Goal: Information Seeking & Learning: Learn about a topic

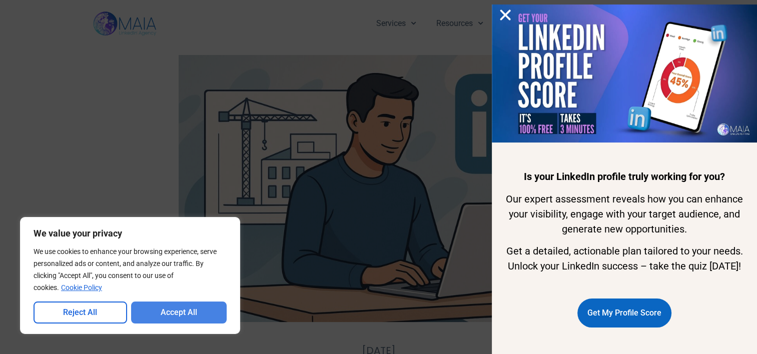
click at [206, 314] on button "Accept All" at bounding box center [179, 313] width 96 height 22
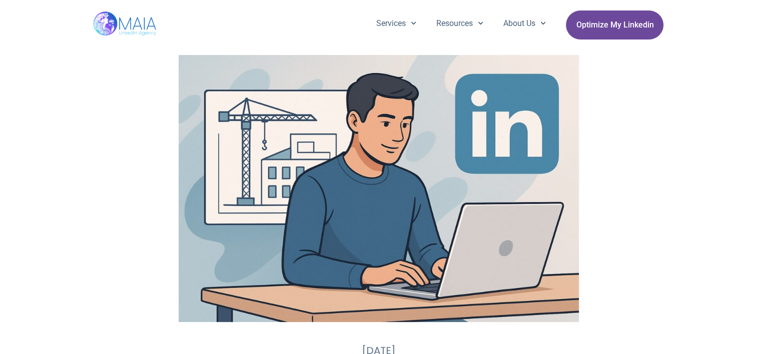
click at [600, 25] on span "Optimize My Linkedin" at bounding box center [615, 25] width 78 height 19
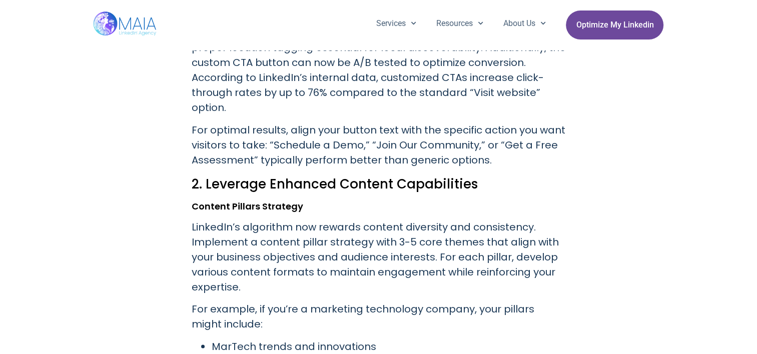
scroll to position [1203, 0]
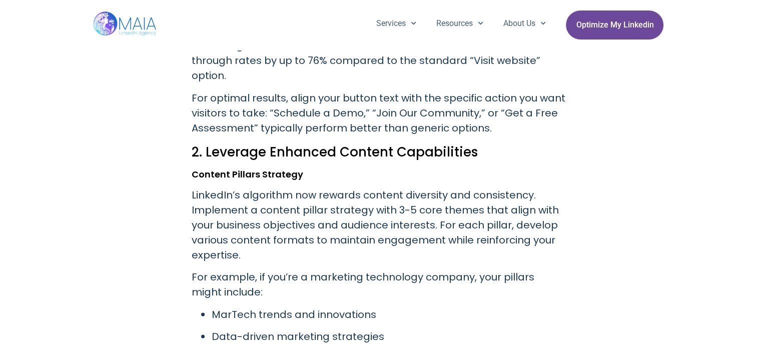
click at [605, 31] on span "Optimize My Linkedin" at bounding box center [615, 25] width 78 height 19
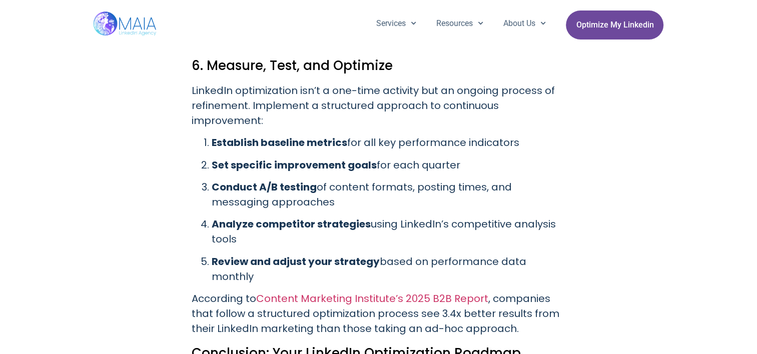
scroll to position [3316, 0]
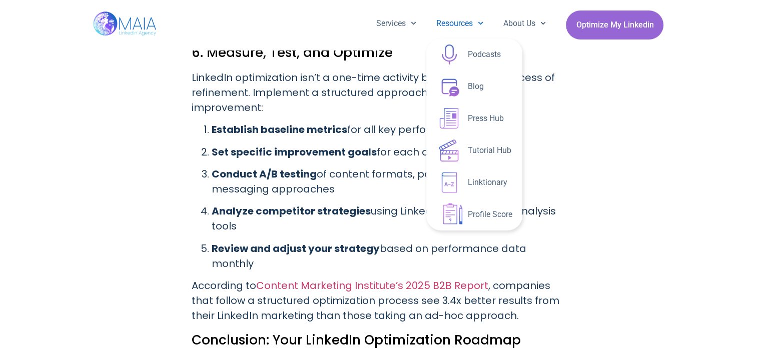
click at [459, 24] on link "Resources" at bounding box center [459, 24] width 67 height 26
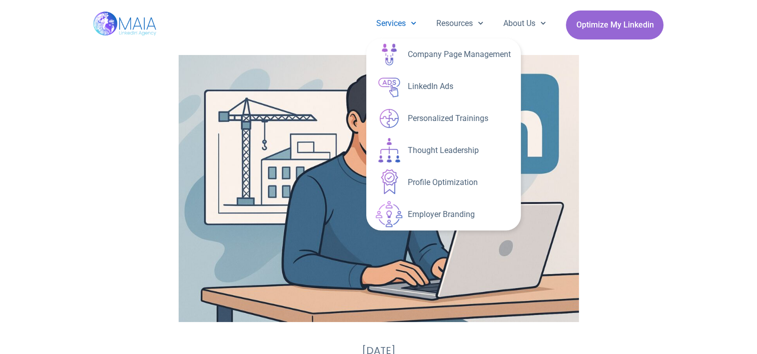
click at [386, 24] on link "Services" at bounding box center [396, 24] width 60 height 26
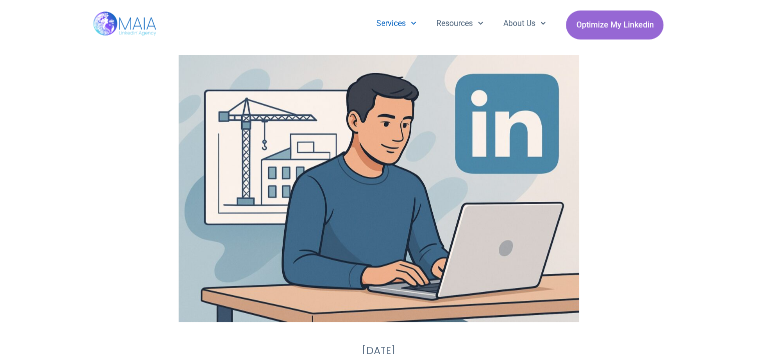
click at [386, 24] on link "Services" at bounding box center [396, 24] width 60 height 26
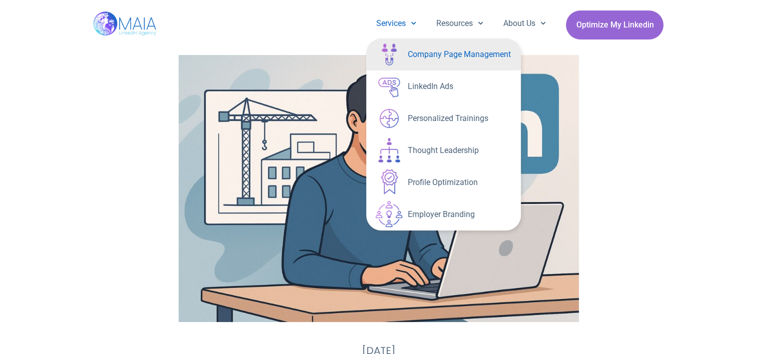
click at [438, 57] on link "Company Page Management" at bounding box center [443, 55] width 155 height 32
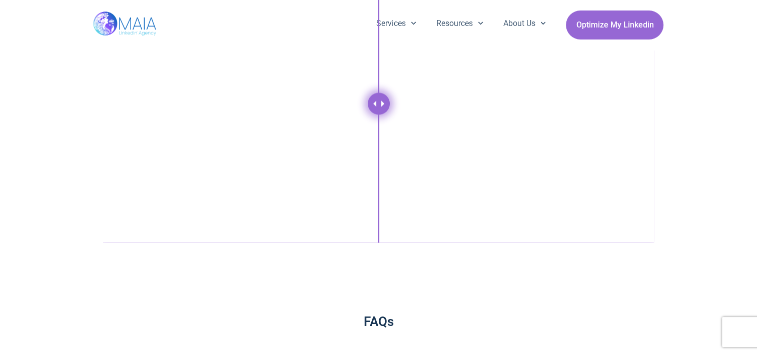
scroll to position [1537, 0]
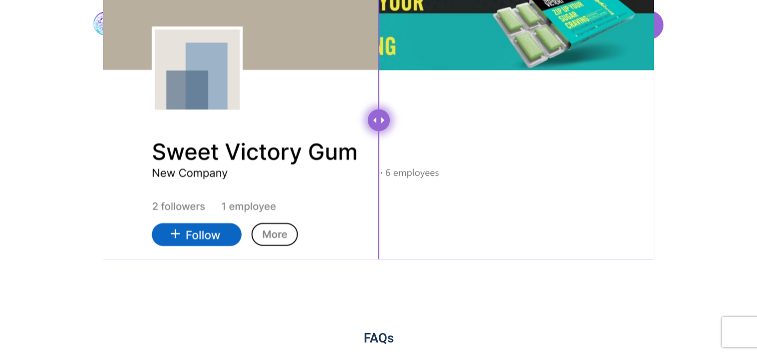
click at [381, 117] on span at bounding box center [384, 120] width 6 height 6
click at [385, 118] on span at bounding box center [384, 120] width 6 height 6
click at [372, 118] on span at bounding box center [373, 120] width 6 height 6
click at [386, 118] on span at bounding box center [384, 120] width 6 height 6
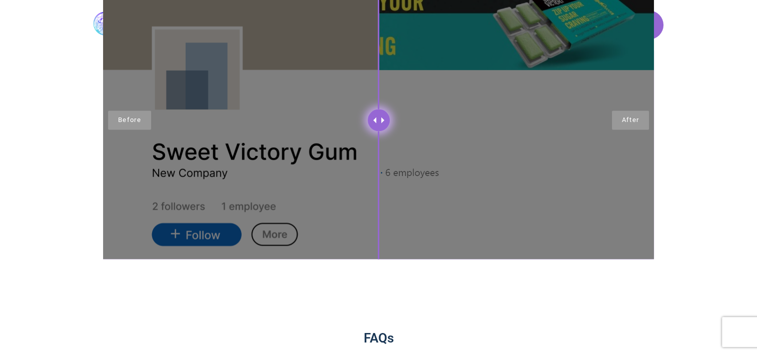
click at [630, 116] on div at bounding box center [378, 120] width 551 height 278
click at [632, 123] on div at bounding box center [378, 120] width 551 height 278
click at [470, 121] on div at bounding box center [378, 120] width 551 height 278
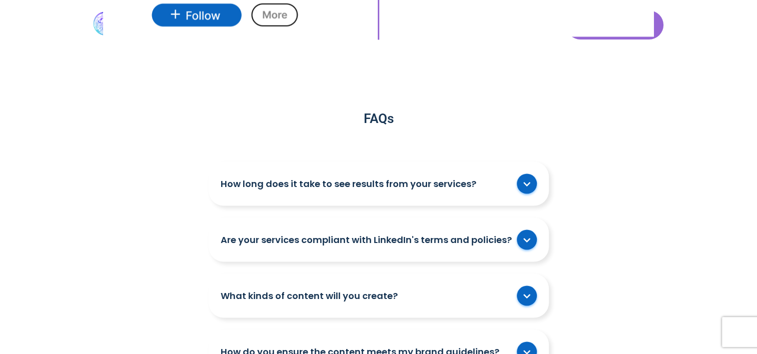
scroll to position [1861, 0]
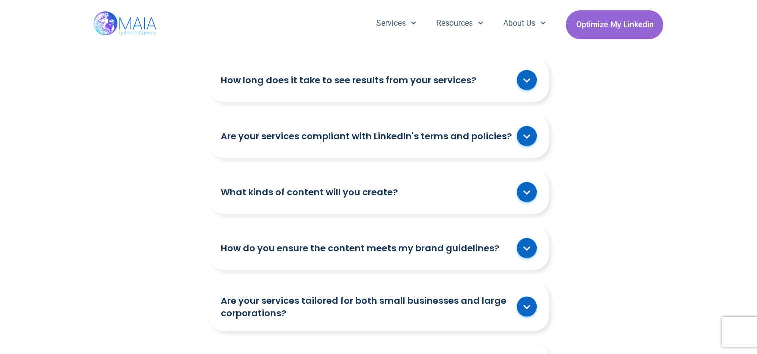
click at [523, 77] on icon at bounding box center [527, 81] width 8 height 8
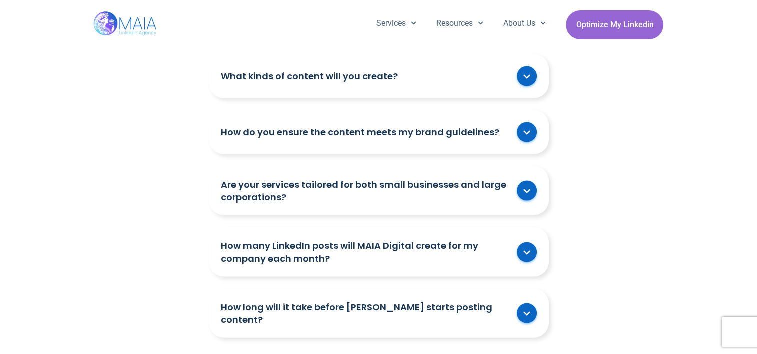
scroll to position [2046, 0]
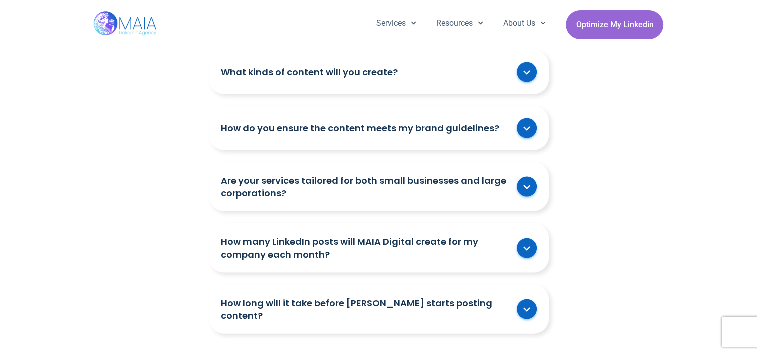
click at [528, 184] on icon at bounding box center [527, 188] width 8 height 8
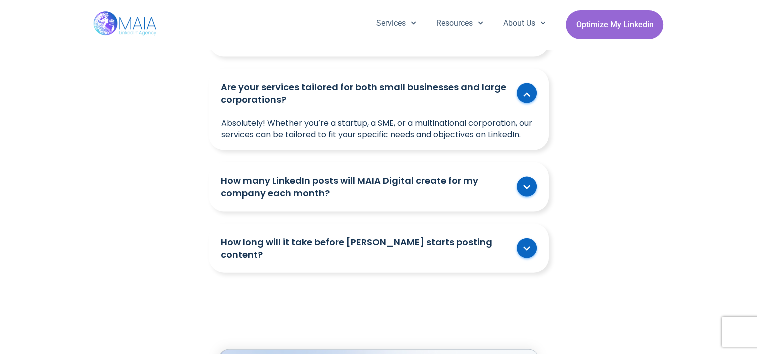
scroll to position [2162, 0]
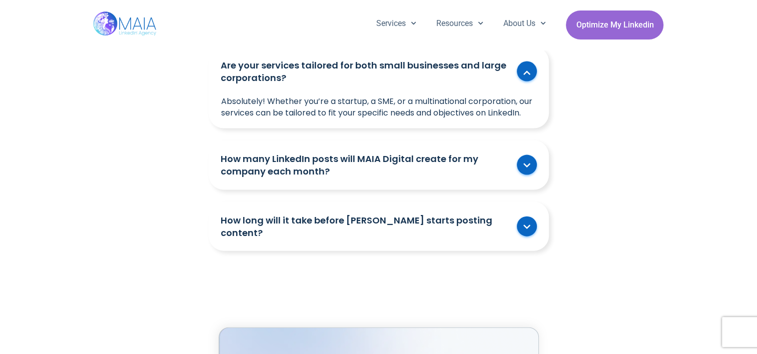
click at [531, 228] on span at bounding box center [527, 227] width 20 height 20
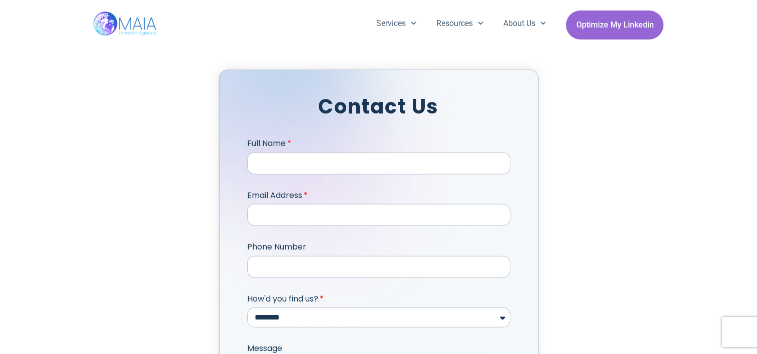
scroll to position [2394, 0]
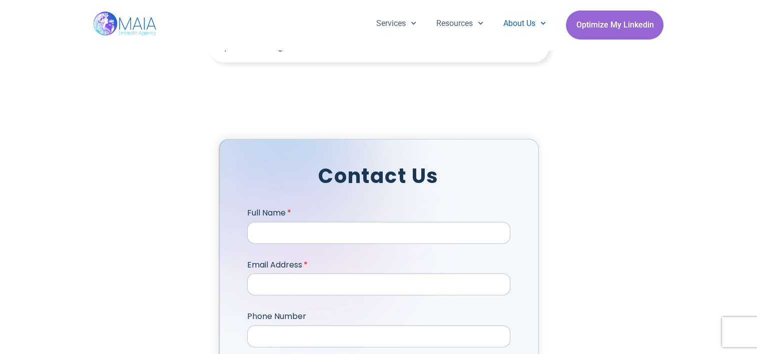
click at [524, 24] on link "About Us" at bounding box center [524, 24] width 63 height 26
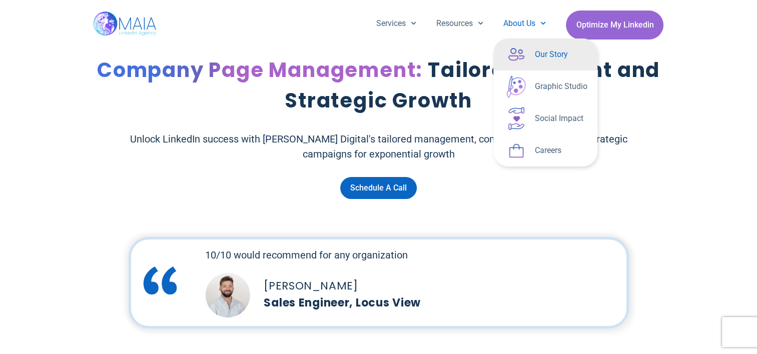
click at [537, 57] on link "Our Story" at bounding box center [545, 55] width 104 height 32
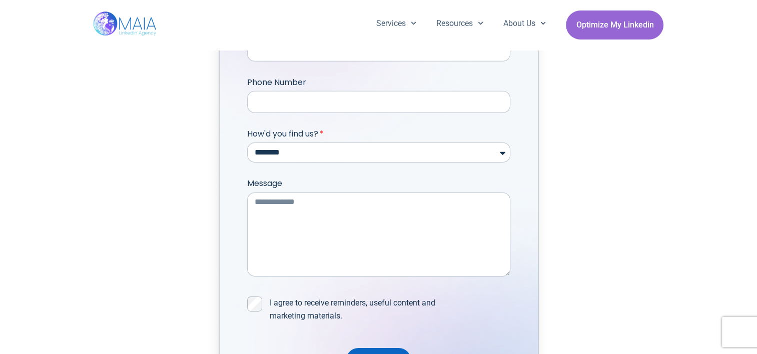
scroll to position [3300, 0]
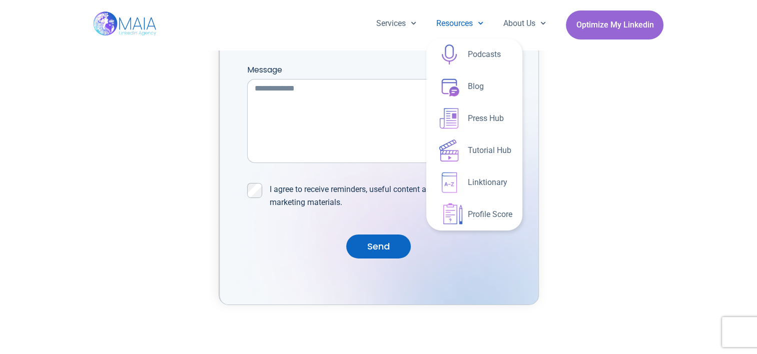
click at [473, 27] on span "Menu" at bounding box center [478, 24] width 11 height 16
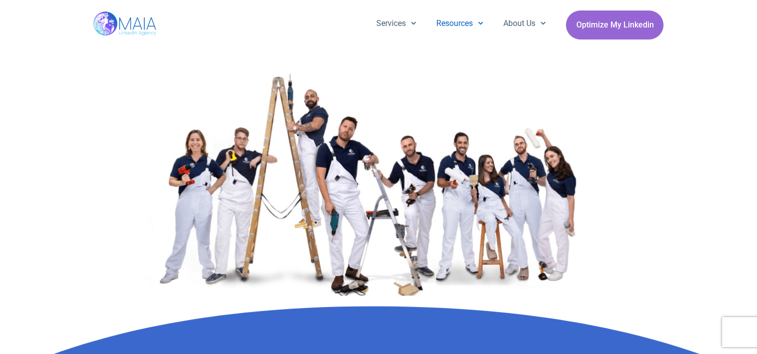
click at [473, 27] on span "Menu" at bounding box center [478, 24] width 11 height 16
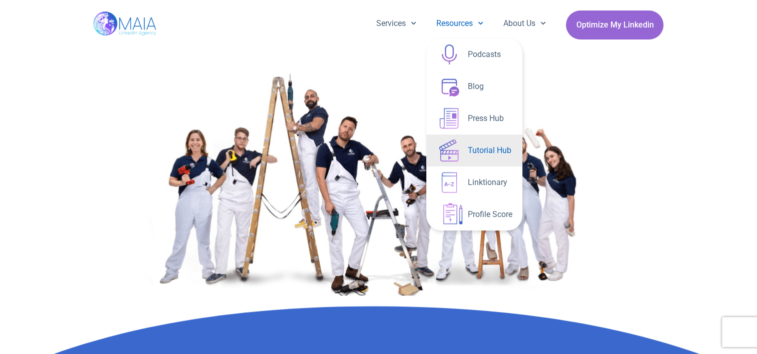
click at [489, 150] on link "Tutorial Hub" at bounding box center [474, 151] width 96 height 32
